Goal: Transaction & Acquisition: Subscribe to service/newsletter

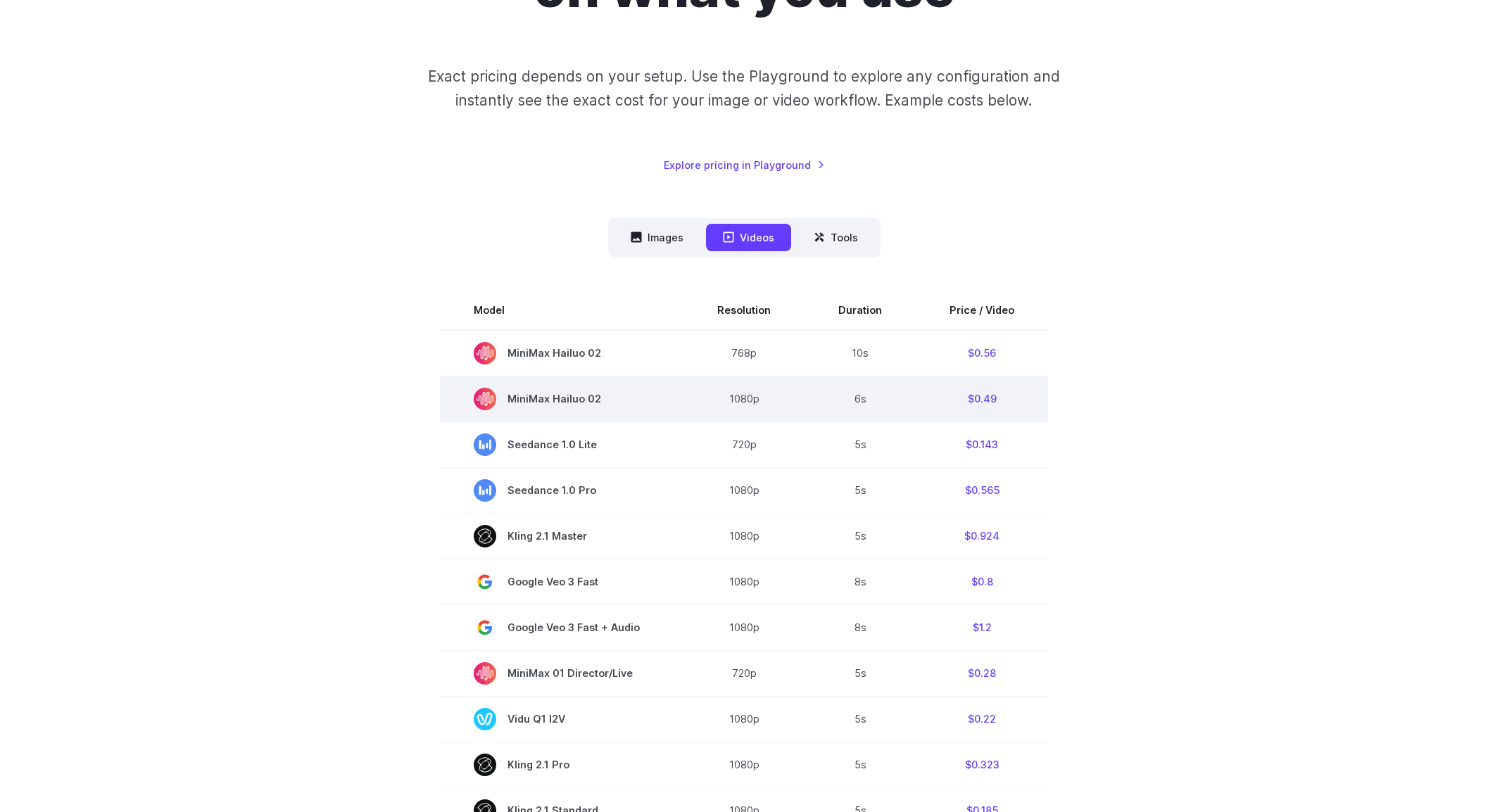
scroll to position [281, 0]
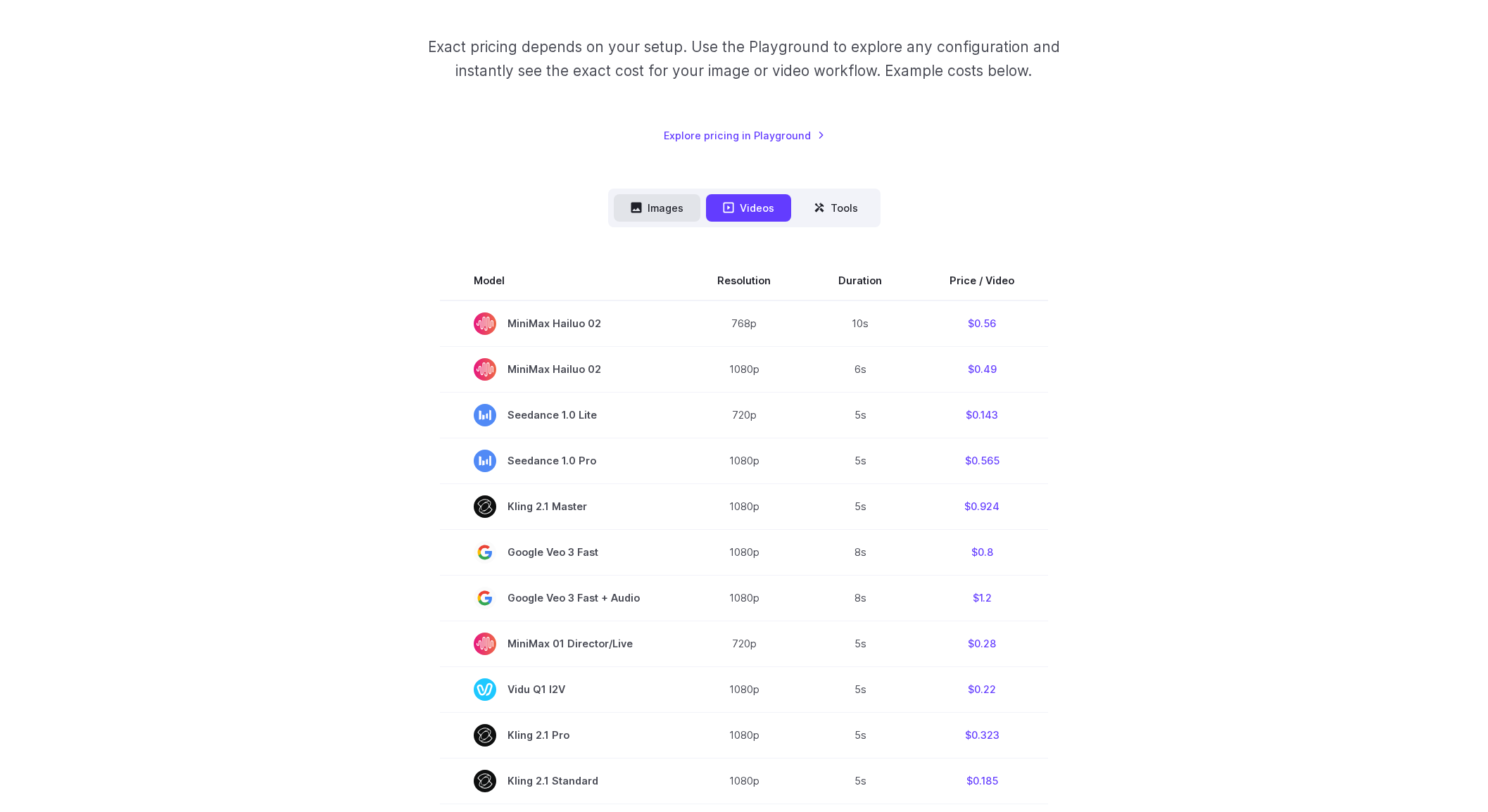
click at [675, 195] on button "Images" at bounding box center [656, 208] width 87 height 28
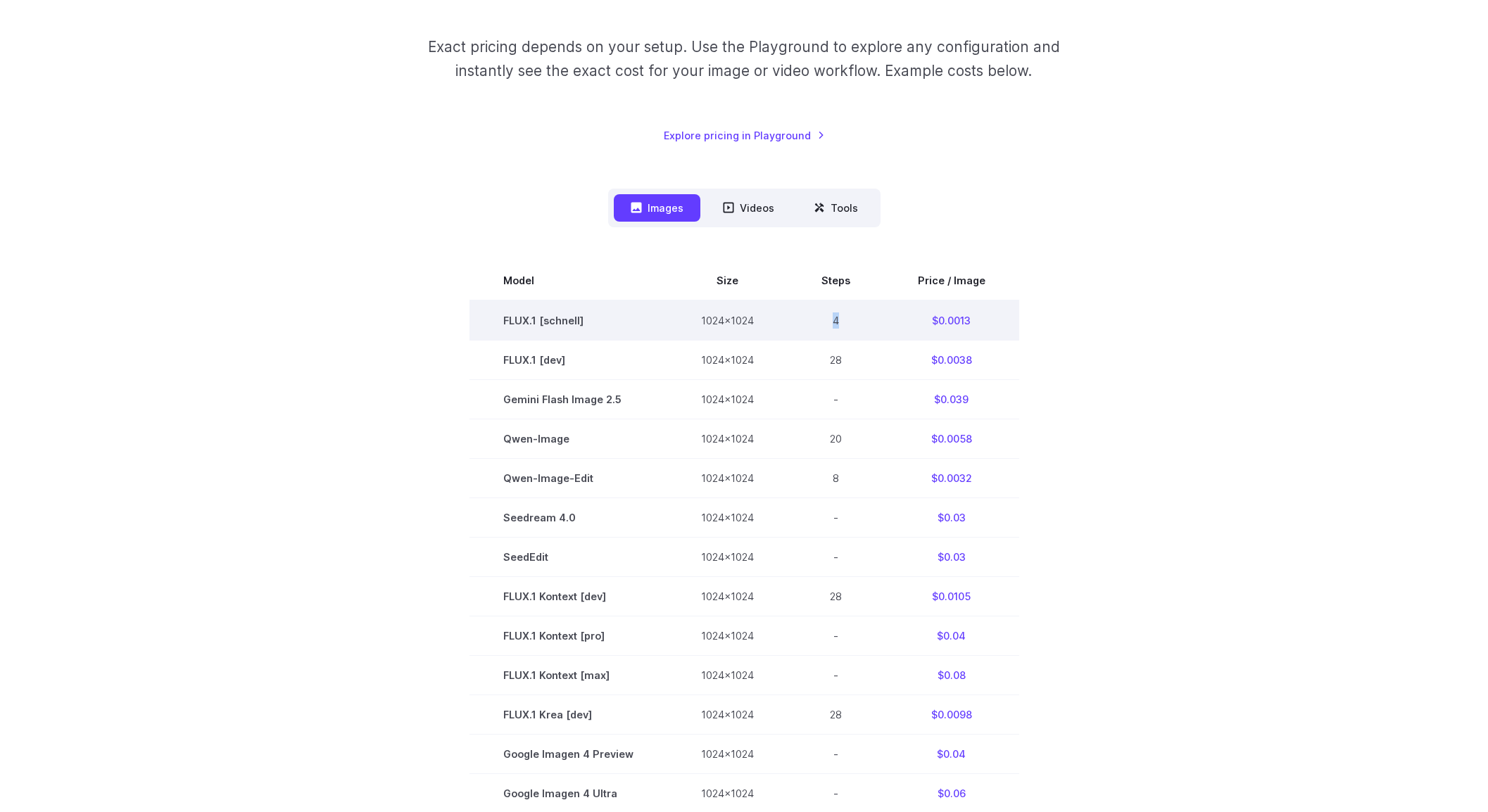
drag, startPoint x: 828, startPoint y: 323, endPoint x: 848, endPoint y: 321, distance: 20.1
click at [848, 321] on td "4" at bounding box center [836, 321] width 96 height 40
click at [859, 331] on td "4" at bounding box center [836, 321] width 96 height 40
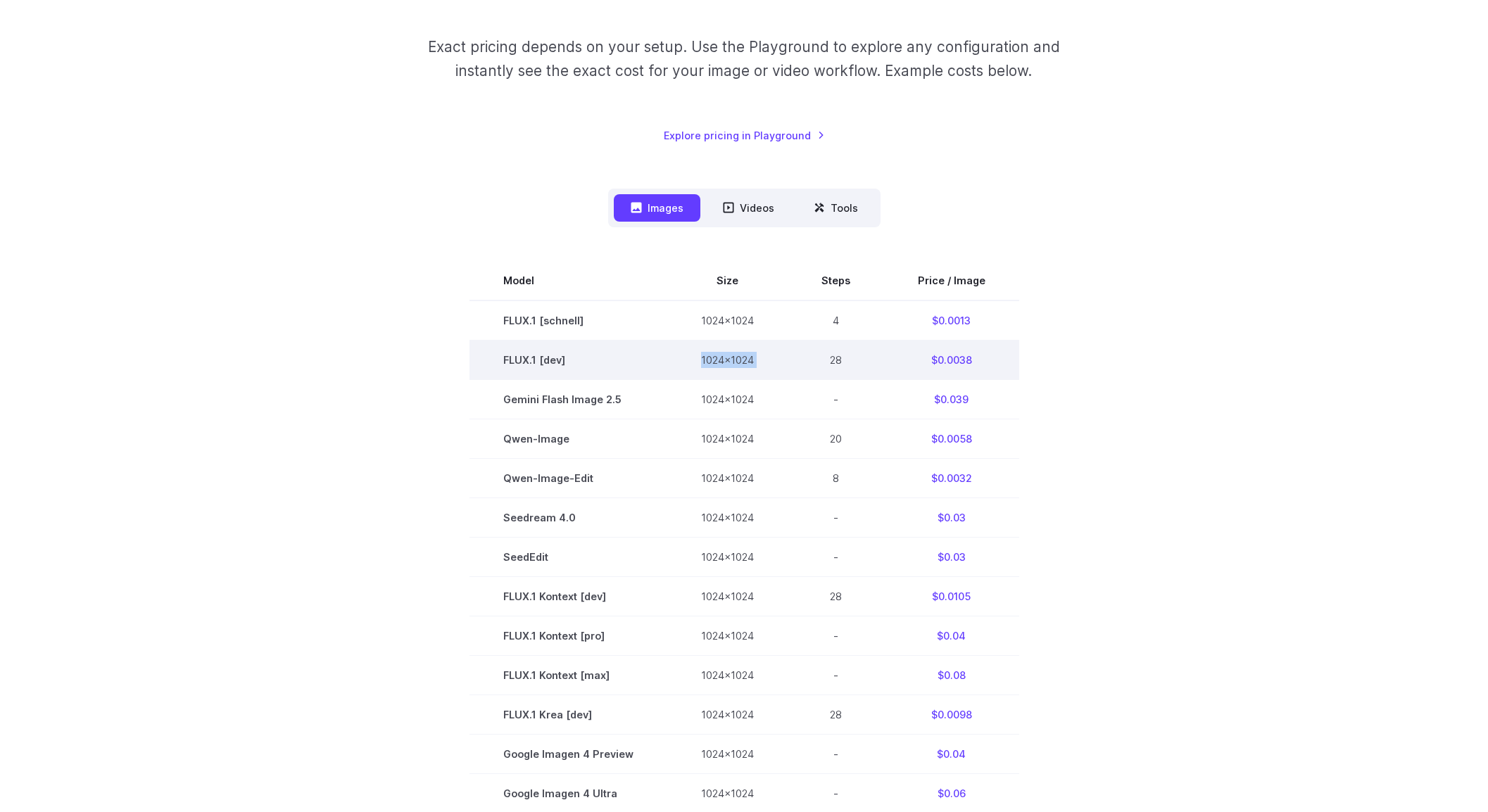
drag, startPoint x: 801, startPoint y: 359, endPoint x: 817, endPoint y: 358, distance: 16.0
click at [818, 358] on tr "FLUX.1 [dev] 1024x1024 28 $0.0038" at bounding box center [744, 359] width 549 height 40
click at [789, 366] on td "28" at bounding box center [836, 359] width 96 height 40
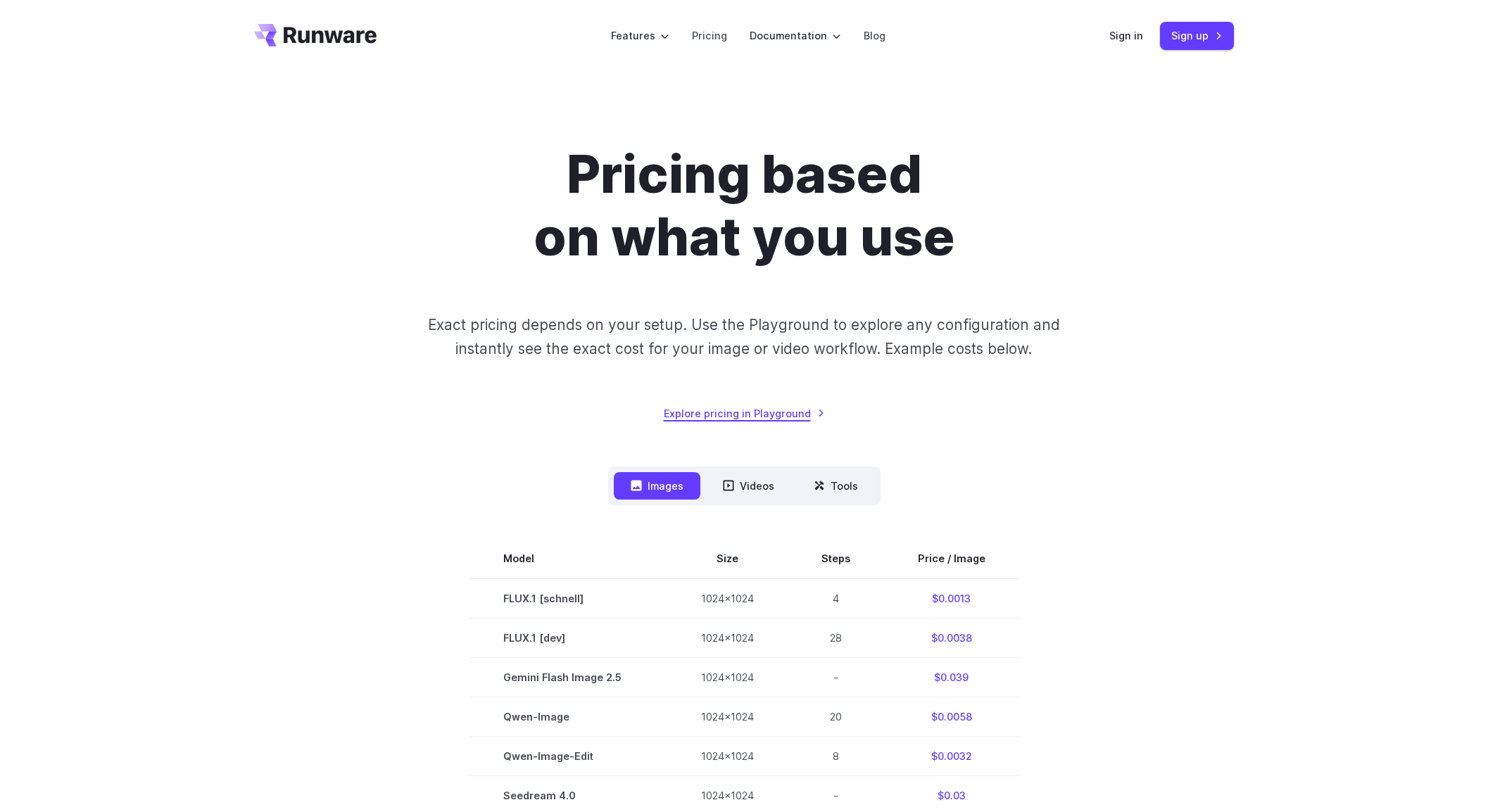
scroll to position [0, 0]
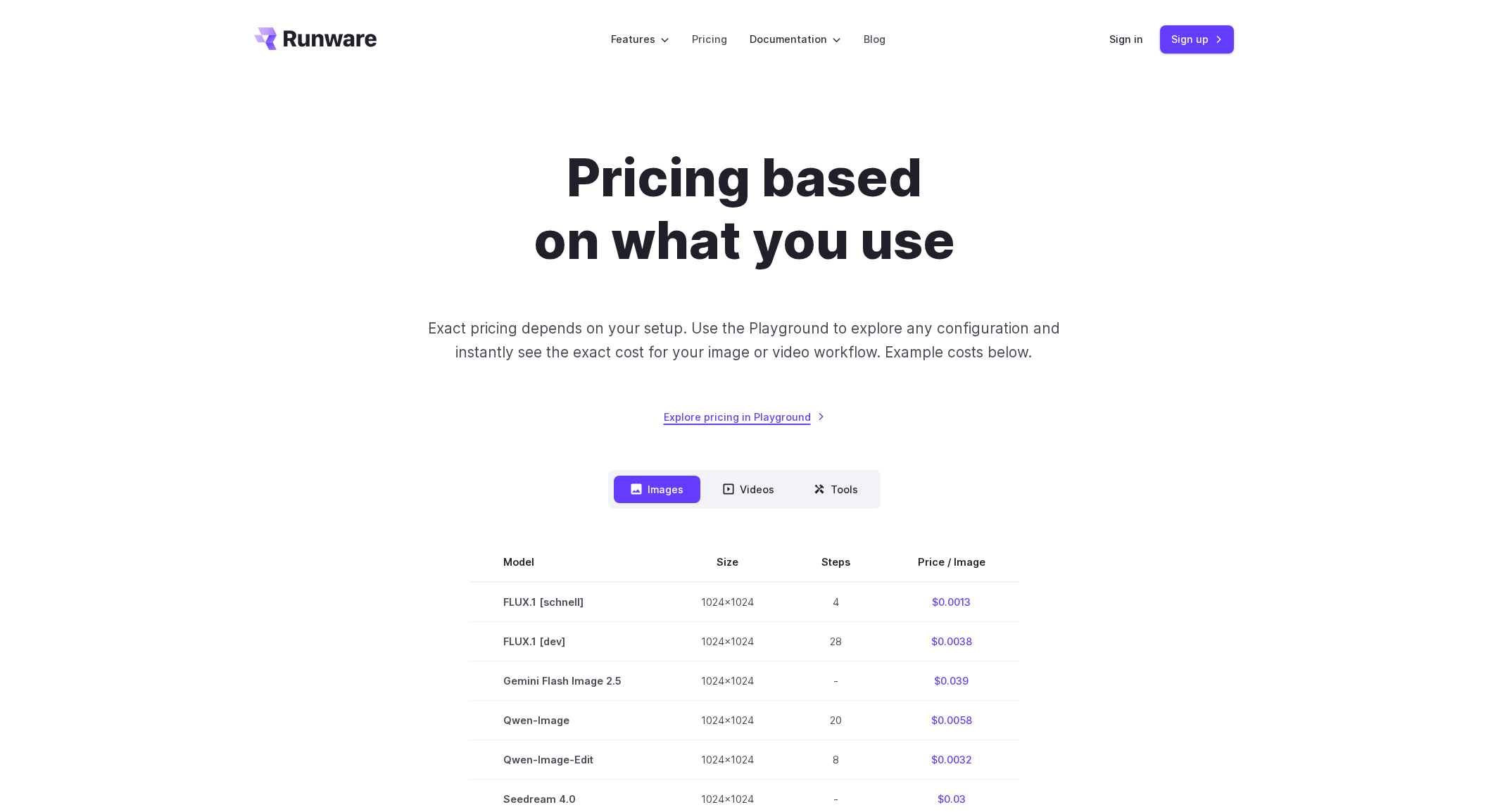
click at [768, 417] on link "Explore pricing in Playground" at bounding box center [744, 416] width 161 height 16
click at [1219, 44] on link "Sign up" at bounding box center [1197, 39] width 74 height 28
click at [857, 478] on button "Tools" at bounding box center [836, 489] width 78 height 28
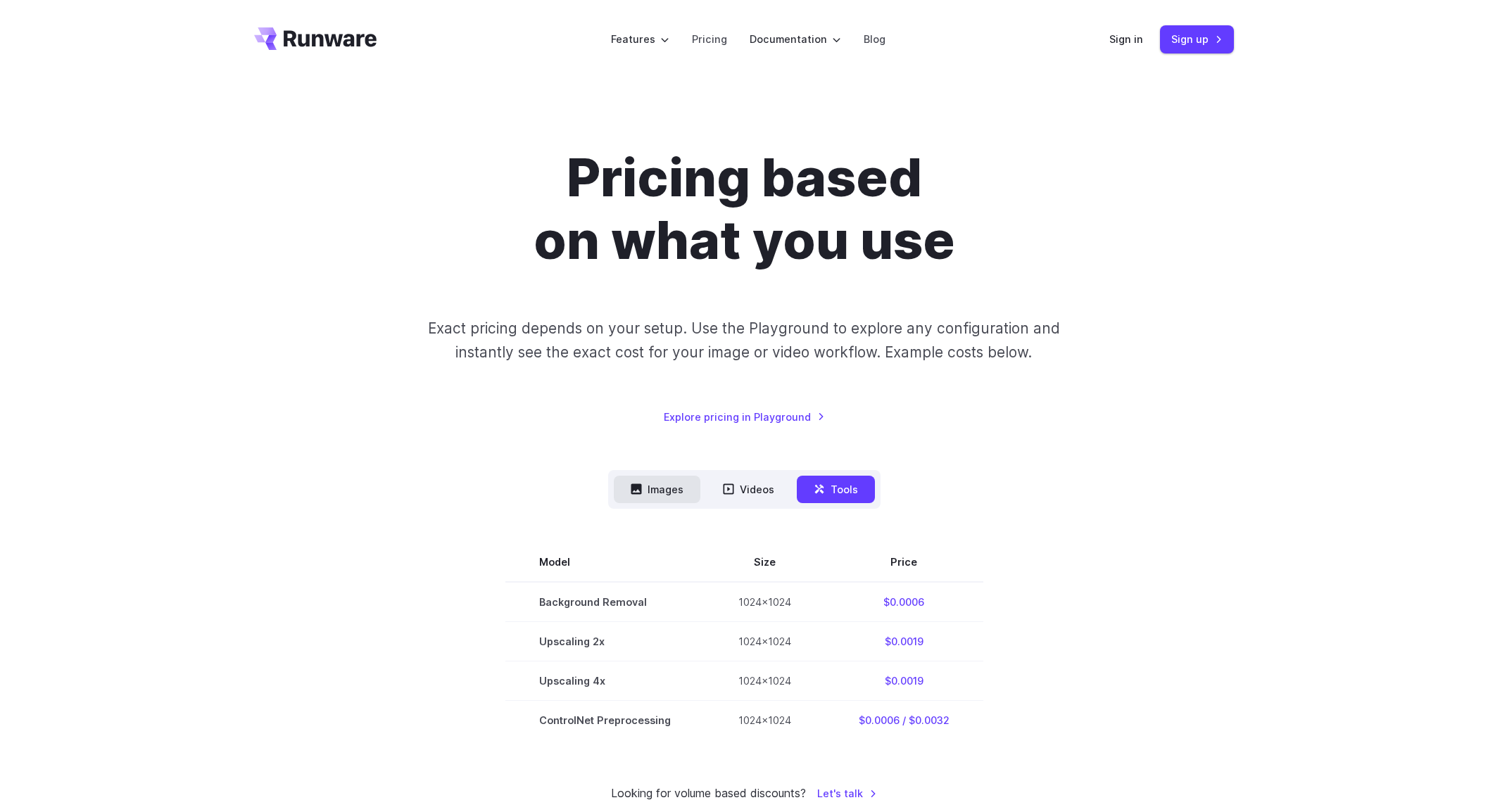
click at [675, 499] on button "Images" at bounding box center [656, 489] width 87 height 28
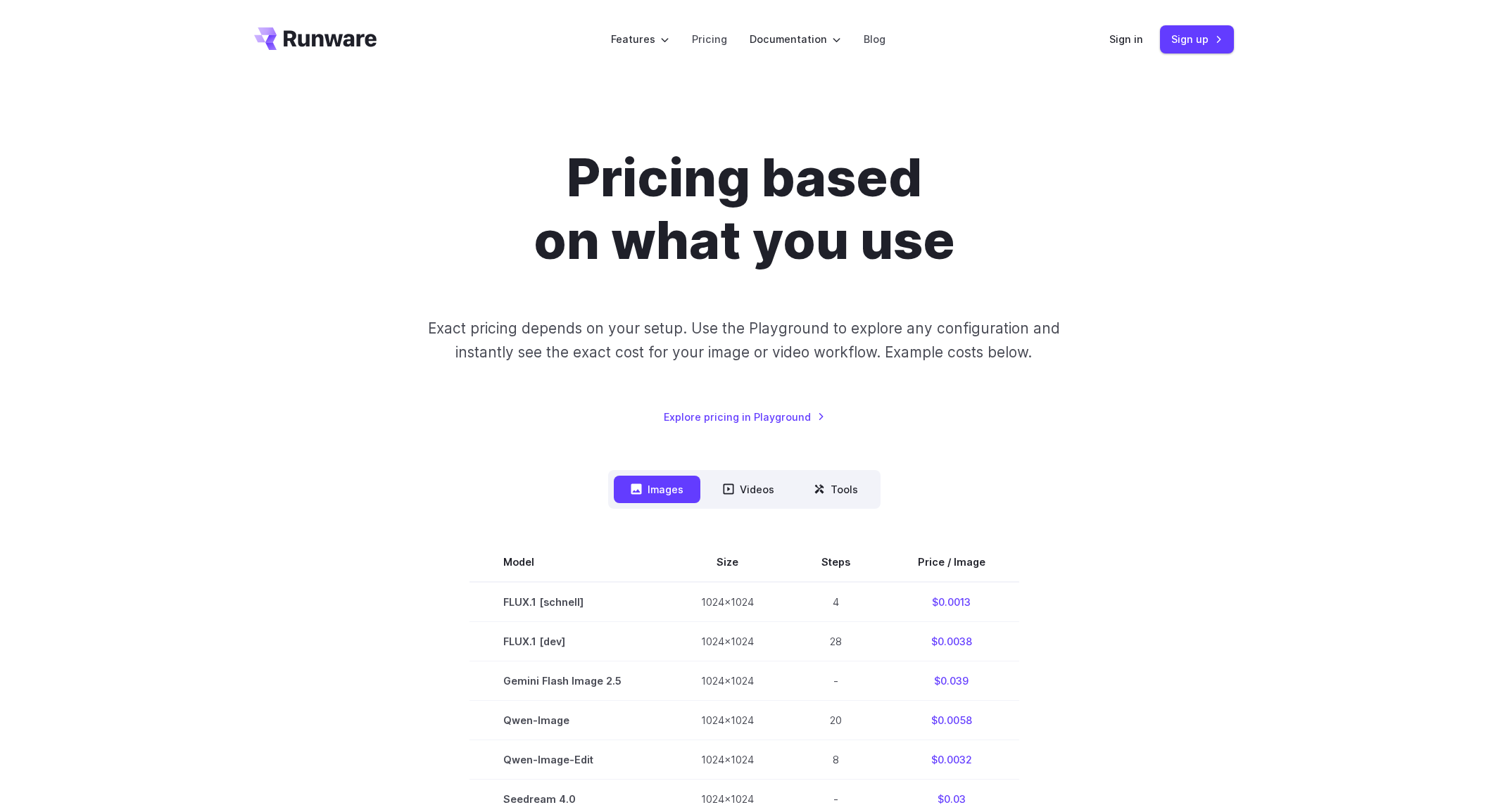
click at [443, 432] on div "Pricing based on what you use Exact pricing depends on your setup. Use the Play…" at bounding box center [744, 790] width 980 height 1287
drag, startPoint x: 388, startPoint y: 203, endPoint x: 381, endPoint y: 202, distance: 7.1
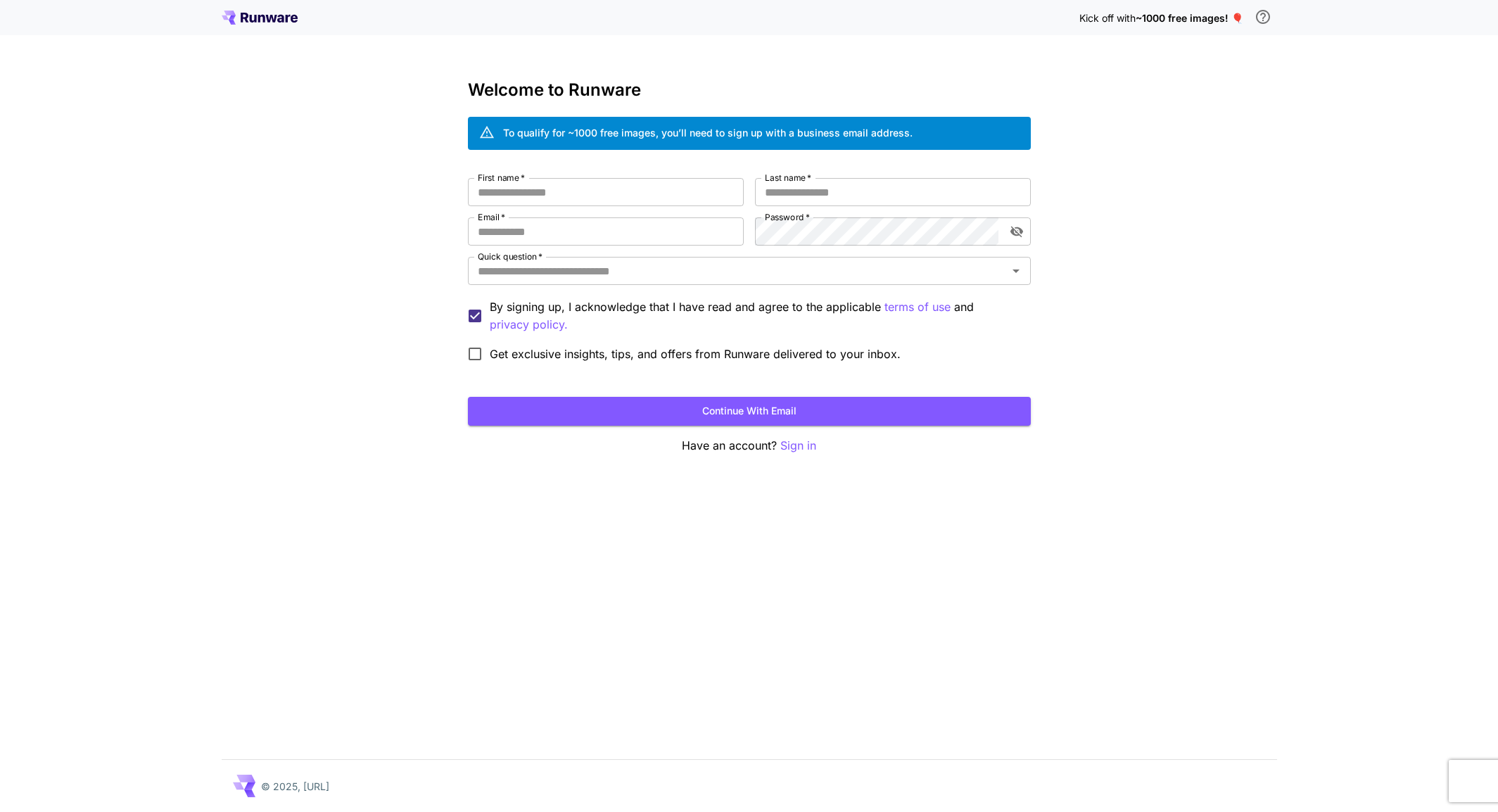
drag, startPoint x: 1114, startPoint y: 85, endPoint x: 1123, endPoint y: 22, distance: 63.6
click at [1123, 22] on span "Kick off with" at bounding box center [1107, 18] width 56 height 12
click at [1155, 13] on span "~1000 free images! 🎈" at bounding box center [1190, 18] width 108 height 12
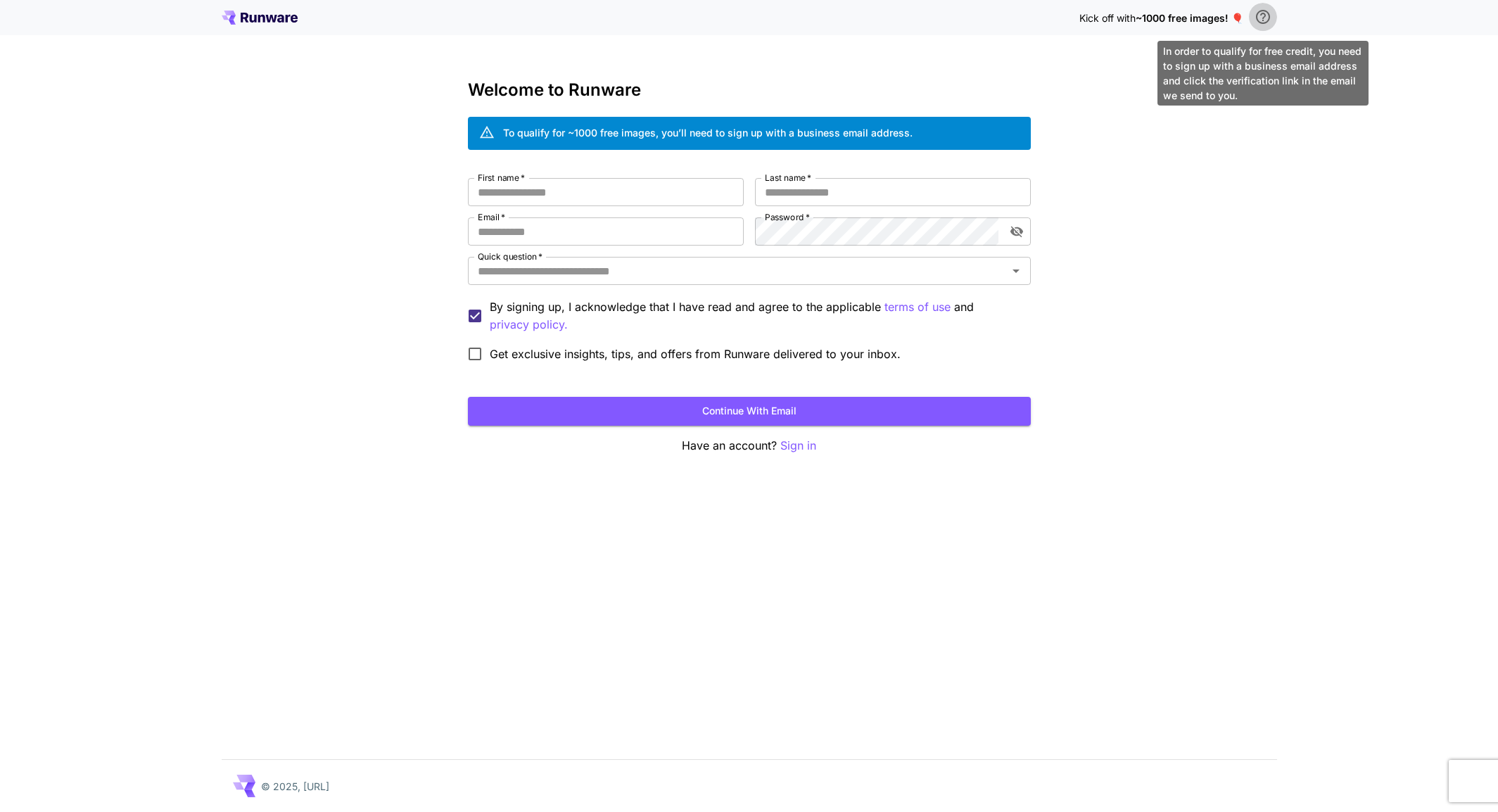
click at [1265, 14] on icon "\a In order to qualify for free credit, you need to sign up with a business ema…" at bounding box center [1263, 17] width 17 height 17
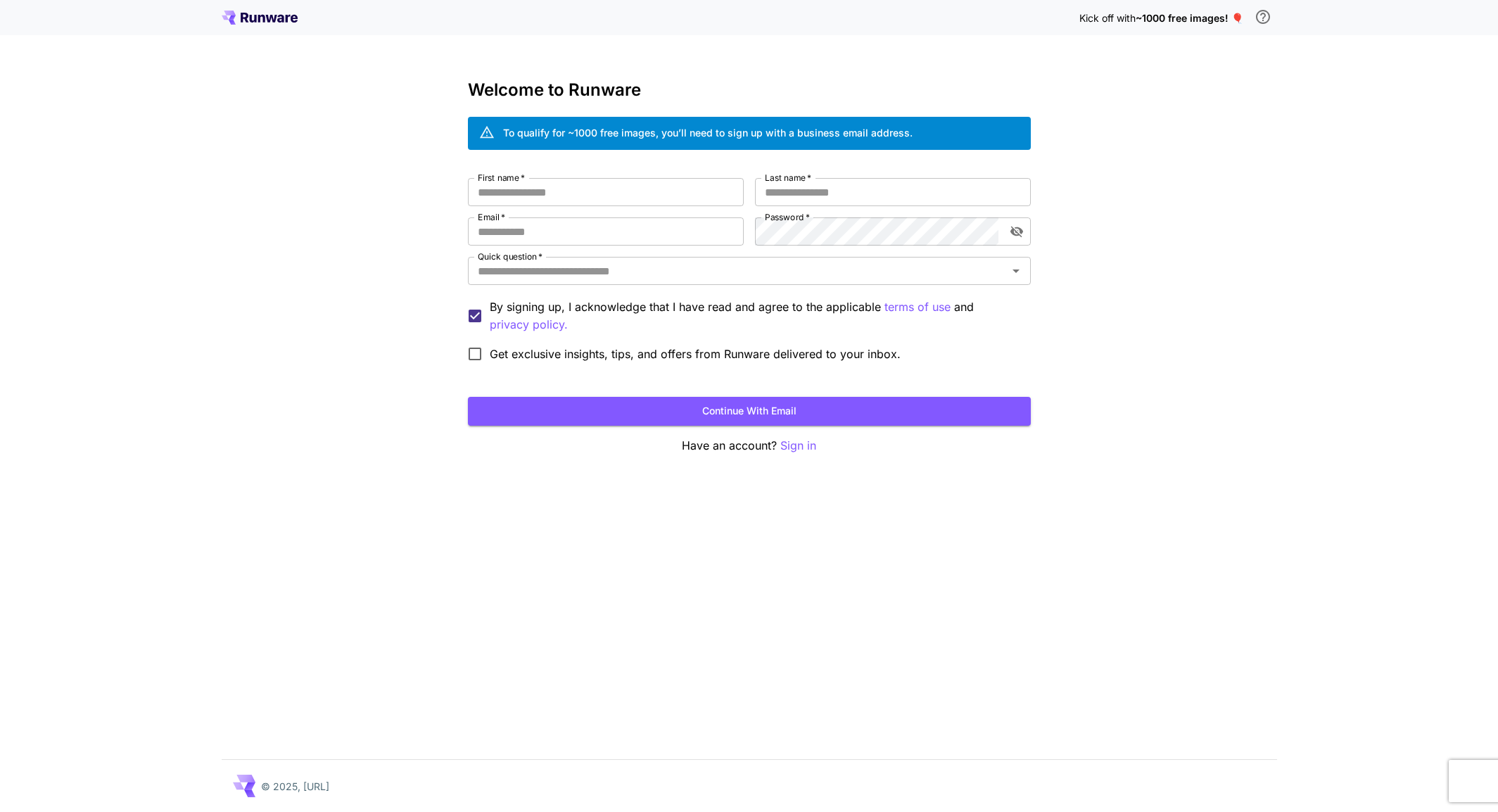
click at [1099, 182] on div "Kick off with ~1000 free images! 🎈 Welcome to Runware To qualify for ~1000 free…" at bounding box center [749, 406] width 1498 height 812
